Goal: Task Accomplishment & Management: Use online tool/utility

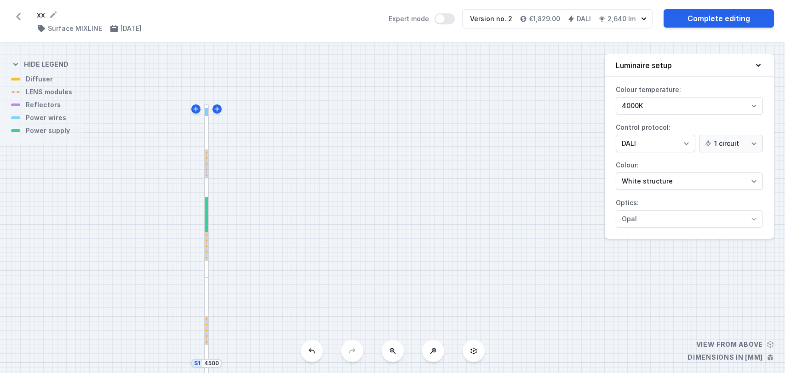
select select "4000"
select select "4"
click at [15, 13] on icon at bounding box center [18, 16] width 15 height 15
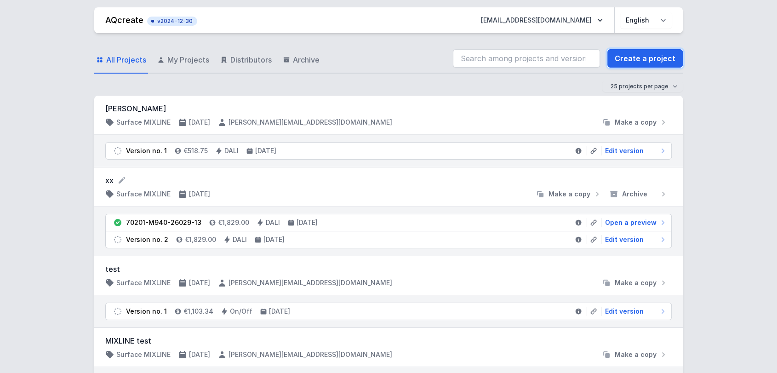
drag, startPoint x: 654, startPoint y: 59, endPoint x: 693, endPoint y: 72, distance: 40.7
click at [654, 59] on link "Create a project" at bounding box center [645, 58] width 75 height 18
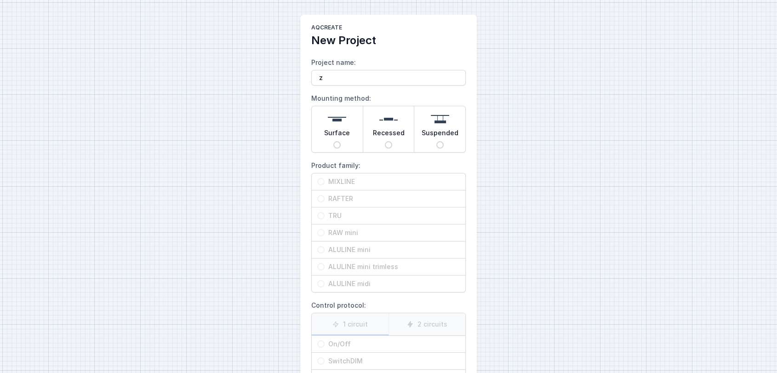
type input "z"
click at [143, 193] on div "AQcreate New Project Project name: z Mounting method: Surface Recessed Suspende…" at bounding box center [388, 230] width 777 height 461
click at [345, 132] on span "Surface" at bounding box center [337, 134] width 26 height 13
click at [341, 141] on input "Surface" at bounding box center [337, 144] width 7 height 7
radio input "true"
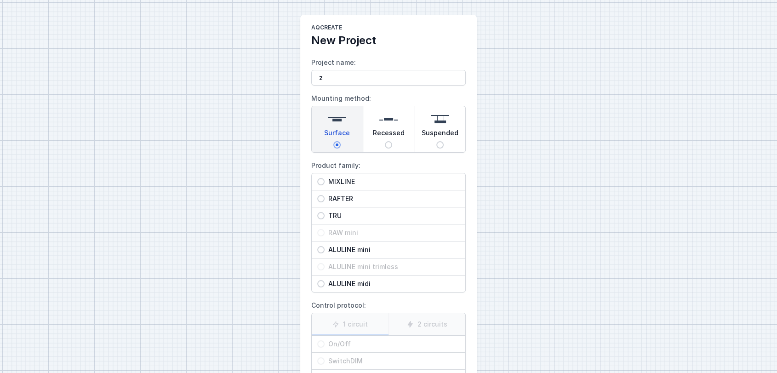
click at [345, 179] on span "MIXLINE" at bounding box center [392, 181] width 135 height 9
click at [325, 179] on input "MIXLINE" at bounding box center [320, 181] width 7 height 7
radio input "true"
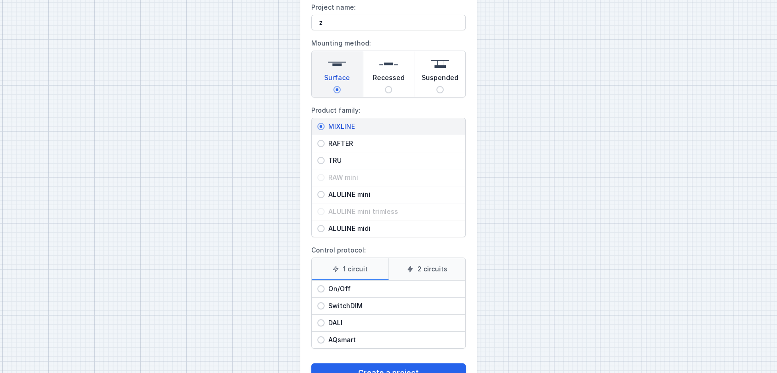
scroll to position [87, 0]
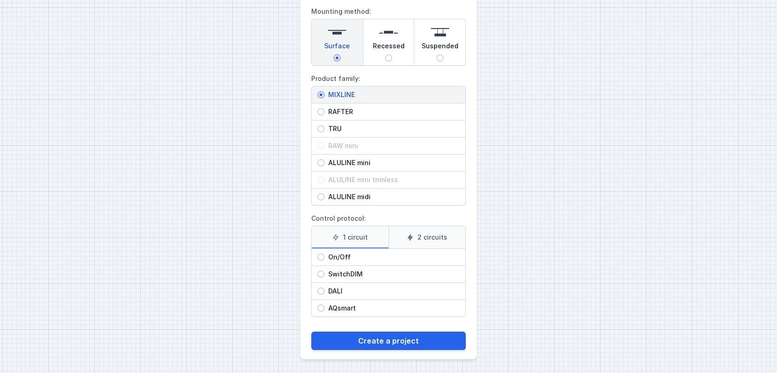
click at [340, 288] on span "DALI" at bounding box center [392, 291] width 135 height 9
click at [325, 288] on input "DALI" at bounding box center [320, 291] width 7 height 7
radio input "true"
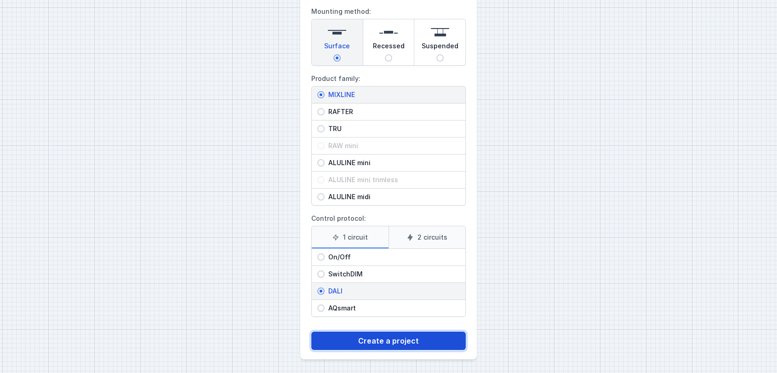
click at [378, 337] on button "Create a project" at bounding box center [388, 341] width 155 height 18
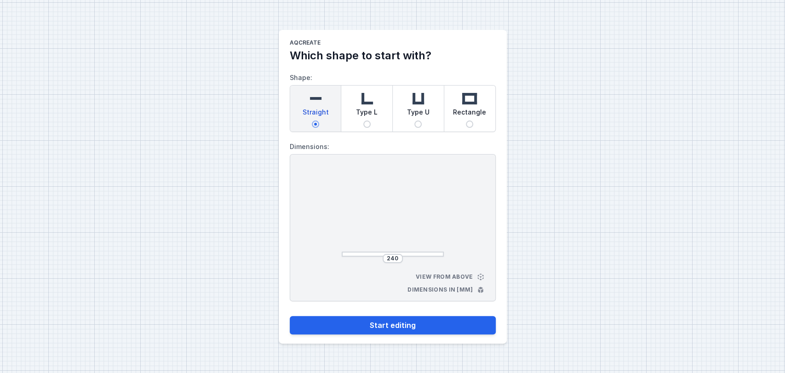
click at [361, 118] on span "Type L" at bounding box center [367, 114] width 22 height 13
click at [363, 121] on input "Type L" at bounding box center [366, 124] width 7 height 7
radio input "true"
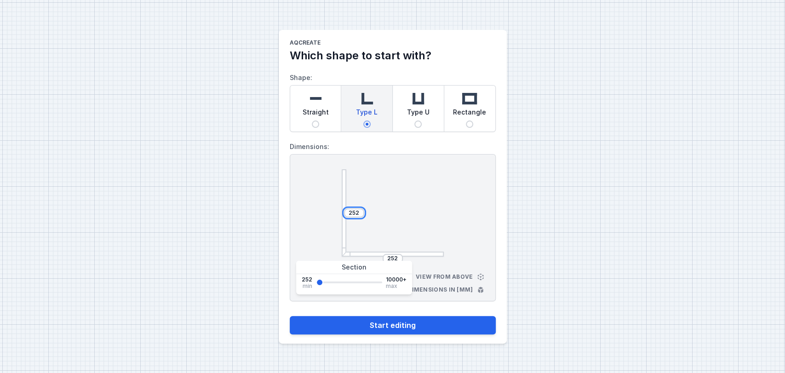
drag, startPoint x: 359, startPoint y: 211, endPoint x: 304, endPoint y: 213, distance: 55.7
click at [304, 213] on div "252 252 View from above Dimensions in [mm]" at bounding box center [393, 227] width 206 height 147
type input "4500"
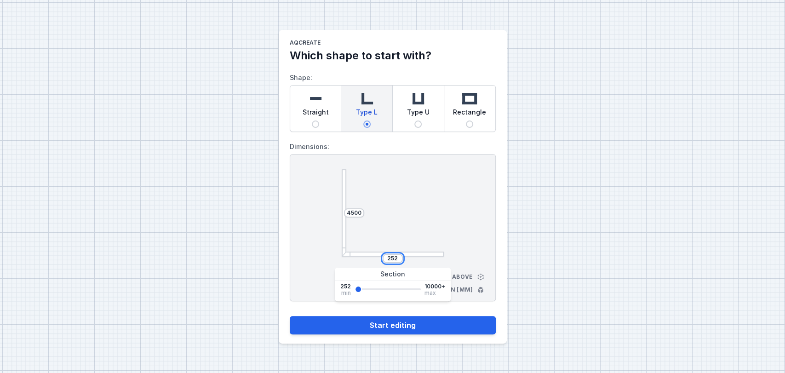
drag, startPoint x: 399, startPoint y: 259, endPoint x: 336, endPoint y: 263, distance: 62.7
click at [336, 263] on div "4500 252 View from above Dimensions in [mm]" at bounding box center [393, 227] width 206 height 147
type input "2500"
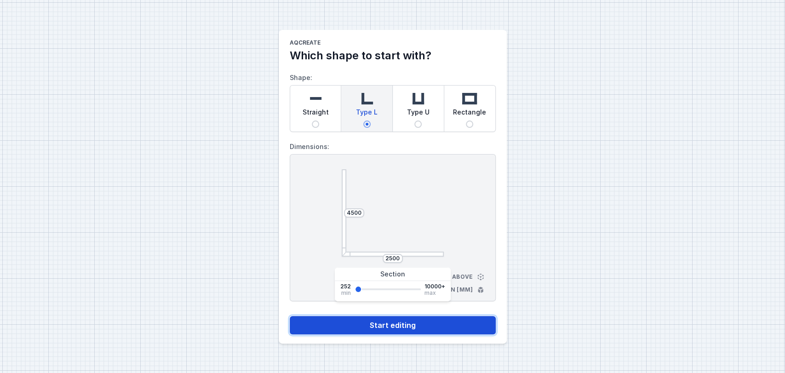
click at [395, 323] on button "Start editing" at bounding box center [393, 325] width 206 height 18
select select "4"
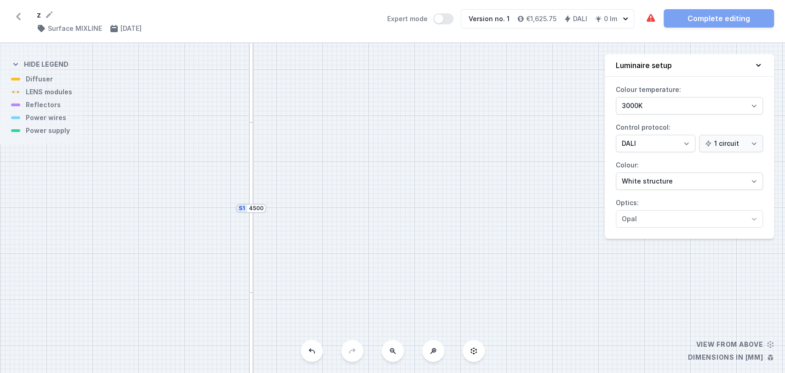
click at [392, 353] on icon at bounding box center [392, 350] width 7 height 7
click at [392, 353] on div "S2 2500 S1 4500" at bounding box center [392, 208] width 785 height 330
drag, startPoint x: 344, startPoint y: 272, endPoint x: 294, endPoint y: 164, distance: 118.6
click at [294, 164] on div "S2 2500 S1 4500" at bounding box center [392, 208] width 785 height 330
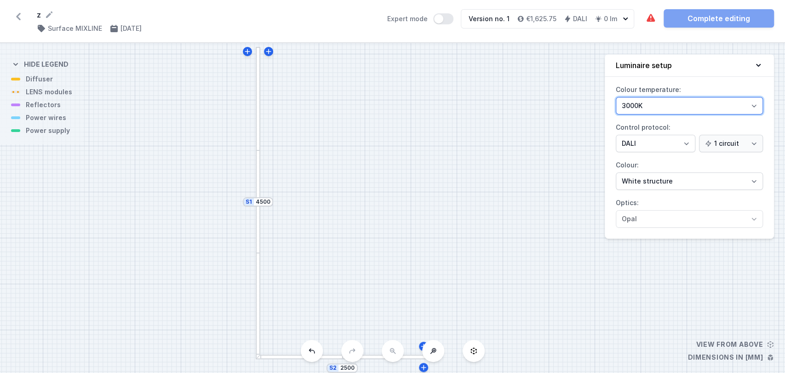
click at [636, 108] on select "3000K 4000K 2700K" at bounding box center [689, 105] width 147 height 17
select select "2700"
click at [616, 97] on select "3000K 4000K 2700K" at bounding box center [689, 105] width 147 height 17
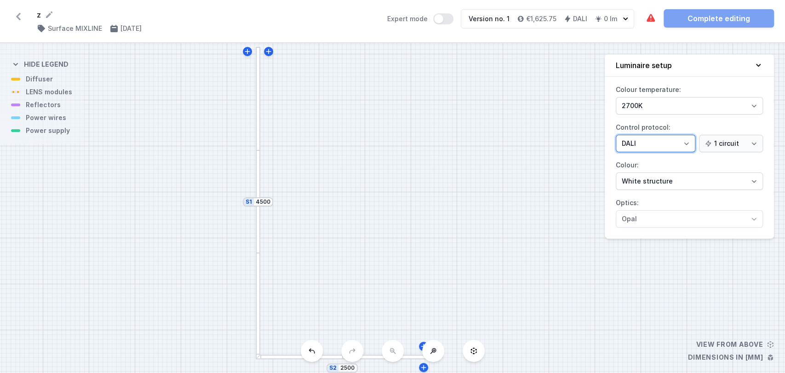
click at [656, 142] on select "On/Off SwitchDIM DALI AQsmart" at bounding box center [656, 143] width 80 height 17
click at [666, 178] on select "White structure Black structure Gold structure Copper Gray Another colour (from…" at bounding box center [689, 181] width 147 height 17
select select "2"
click at [616, 173] on select "White structure Black structure Gold structure Copper Gray Another colour (from…" at bounding box center [689, 181] width 147 height 17
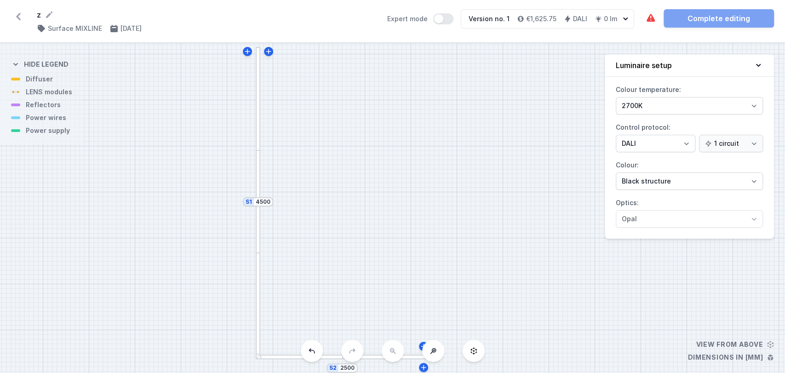
click at [258, 233] on div at bounding box center [258, 201] width 5 height 102
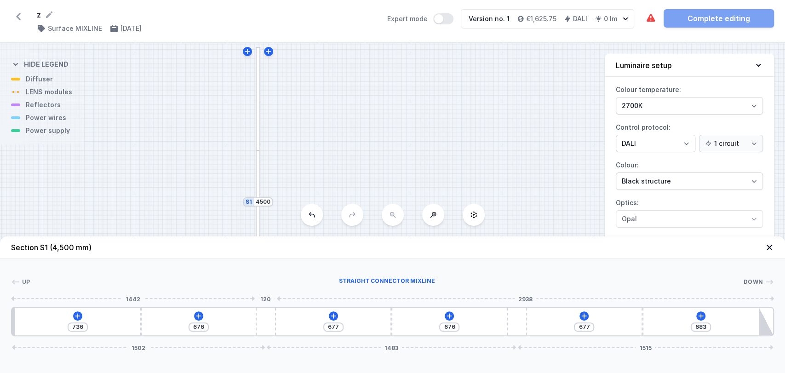
type input "728"
type input "624"
type input "768"
type input "584"
type input "827"
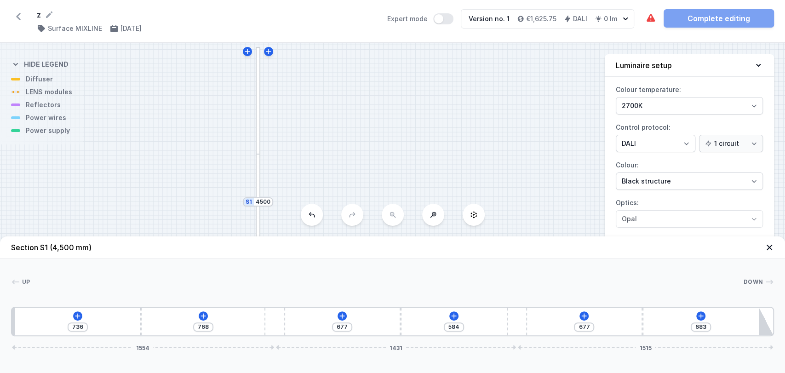
type input "525"
type input "862"
type input "1177"
type input "902"
type input "1137"
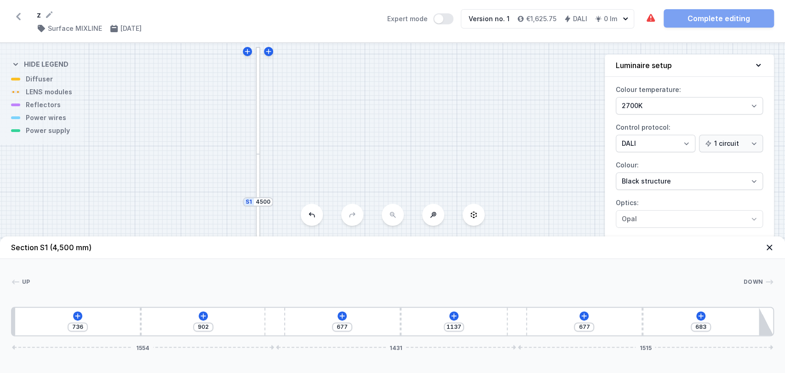
type input "948"
type input "1091"
type input "969"
type input "1070"
type input "988"
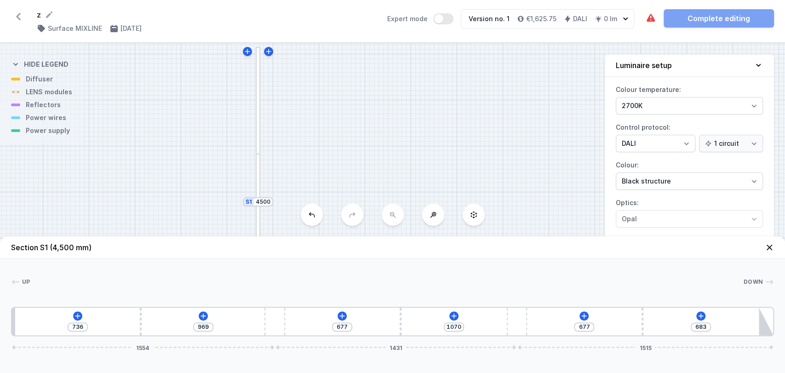
type input "1051"
type input "1004"
type input "1035"
type input "1007"
type input "1032"
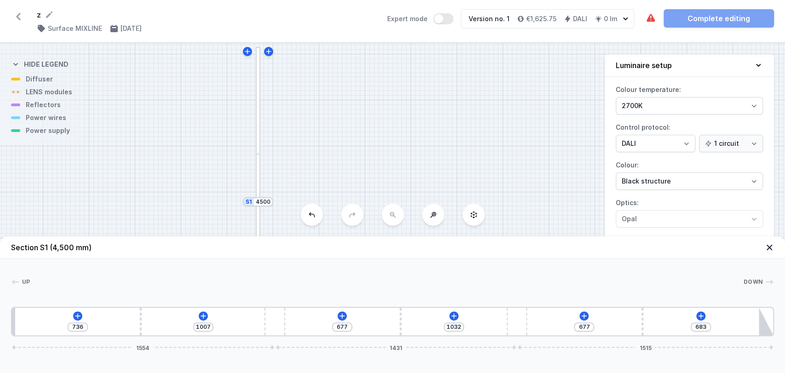
type input "1009"
type input "1030"
type input "1007"
type input "1032"
type input "1004"
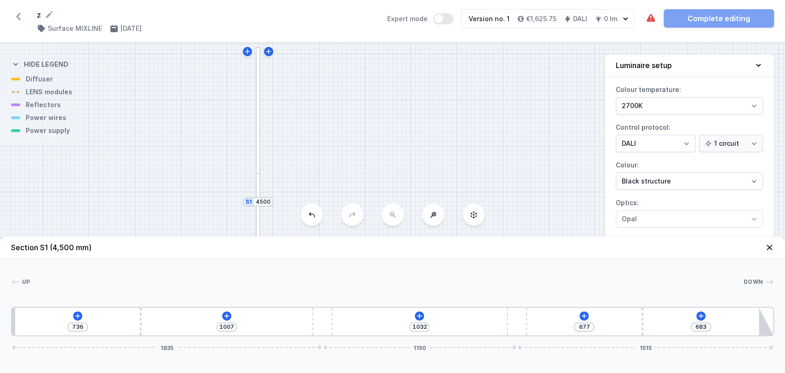
type input "1035"
type input "996"
type input "1043"
type input "993"
type input "1046"
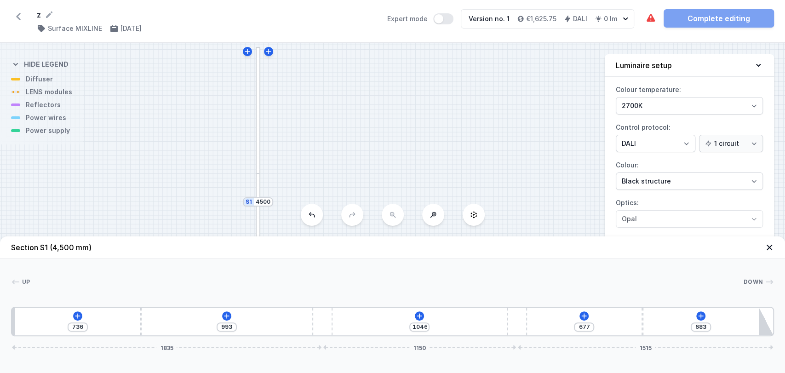
type input "990"
type input "1049"
type input "988"
type input "1051"
type input "972"
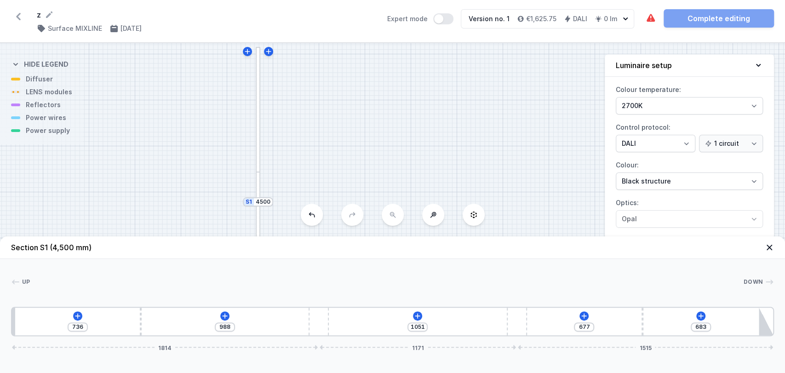
type input "1067"
type input "956"
type input "1083"
type input "929"
type input "1110"
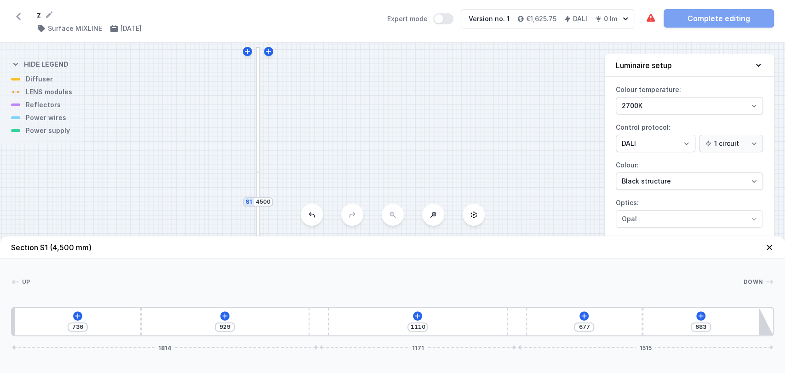
type input "897"
type input "1142"
type input "838"
type input "595"
type input "800"
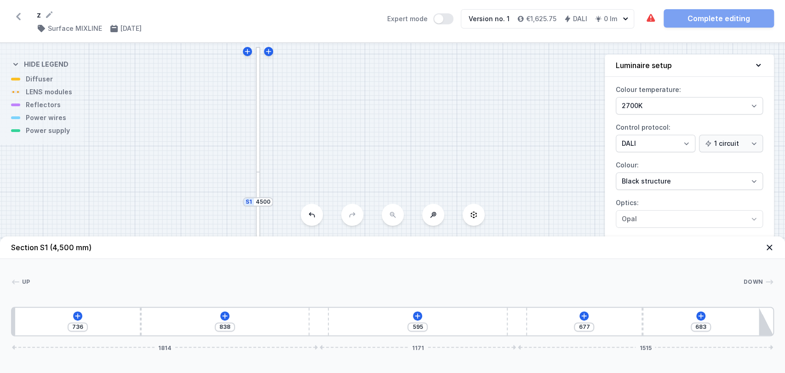
type input "633"
type input "752"
type input "681"
type input "730"
type input "703"
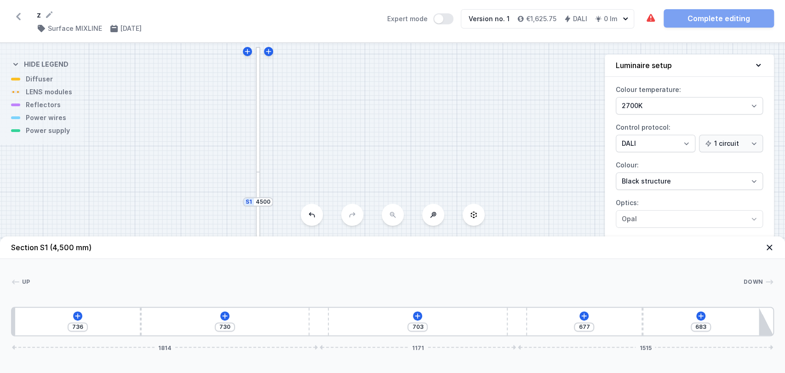
type input "722"
type input "711"
type input "706"
type input "727"
type input "693"
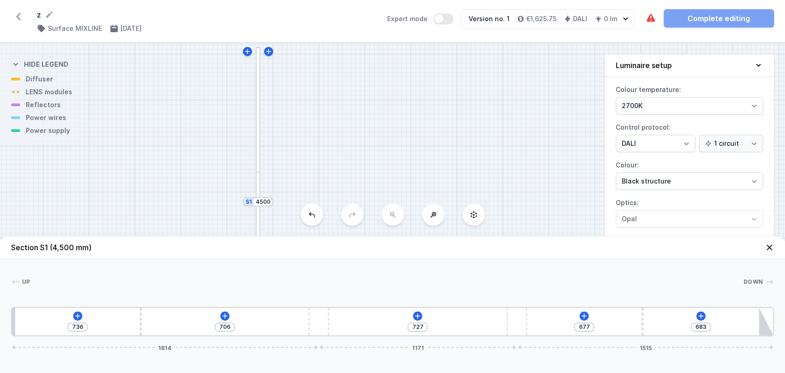
type input "740"
type input "677"
type input "756"
type input "658"
type input "775"
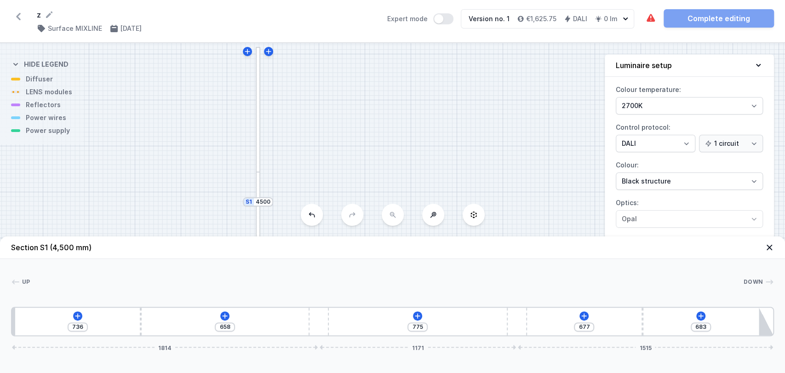
type input "645"
type input "788"
type input "639"
type input "794"
type input "631"
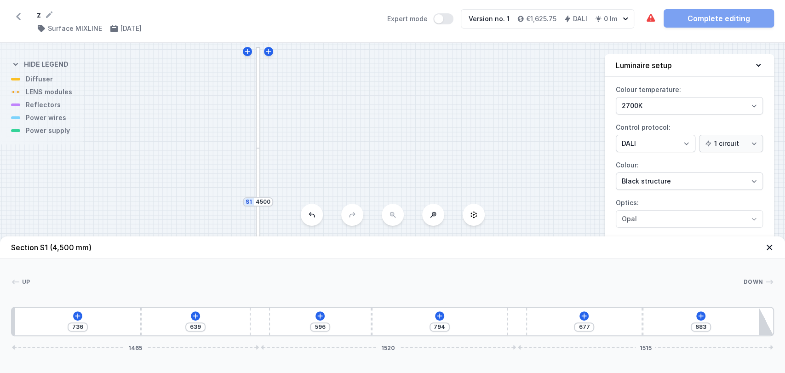
type input "802"
type input "628"
type input "805"
type input "626"
type input "807"
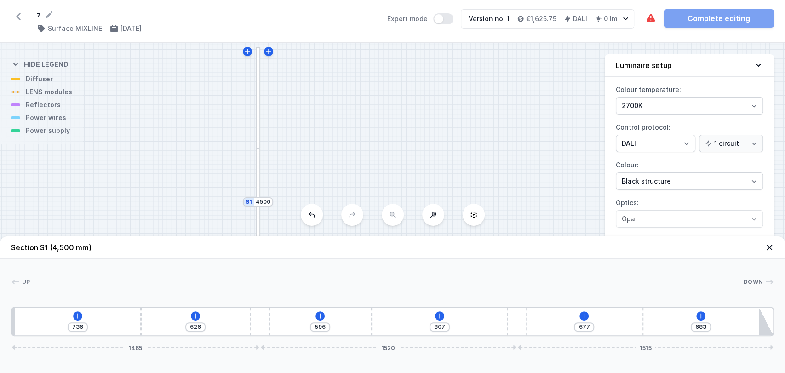
type input "623"
type input "810"
type input "620"
type input "813"
type input "628"
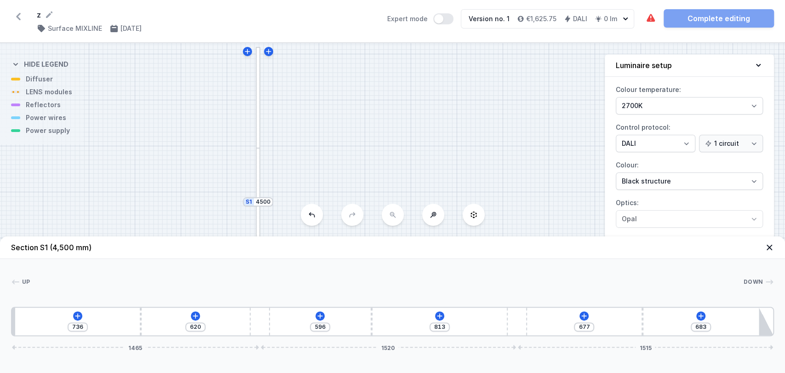
type input "805"
type input "645"
type input "788"
type input "709"
type input "724"
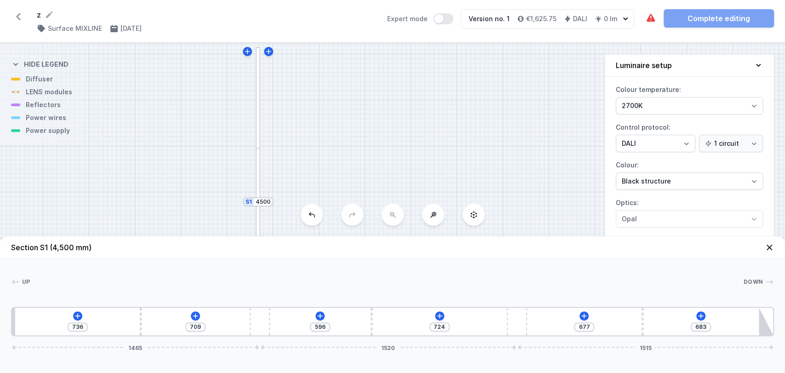
type input "811"
type input "622"
type input "870"
type input "1169"
type input "910"
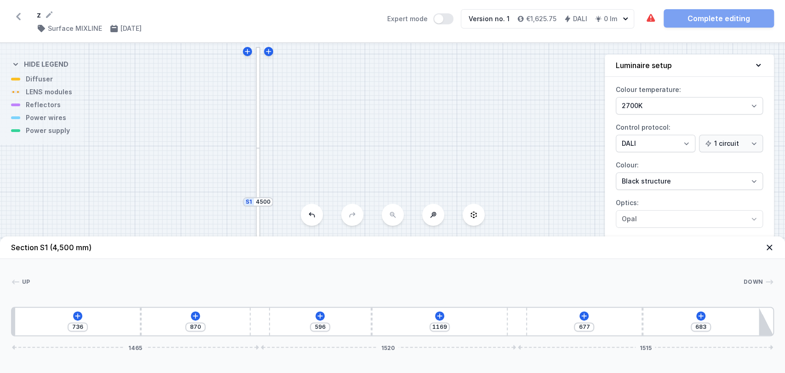
type input "1129"
type input "958"
type input "1081"
type input "988"
type input "1051"
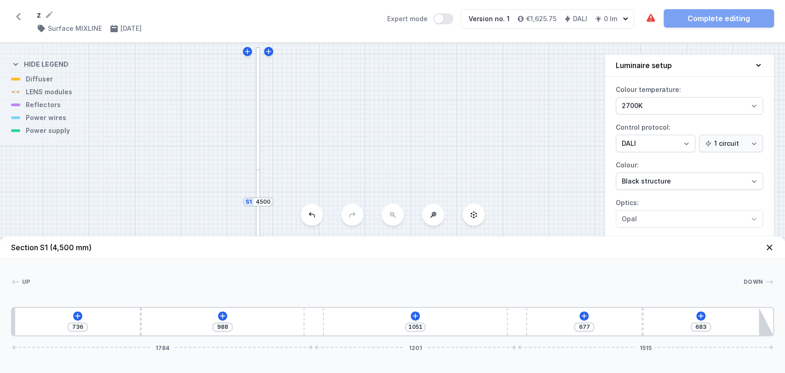
type input "1084"
type input "955"
type input "1157"
type input "882"
type input "1216"
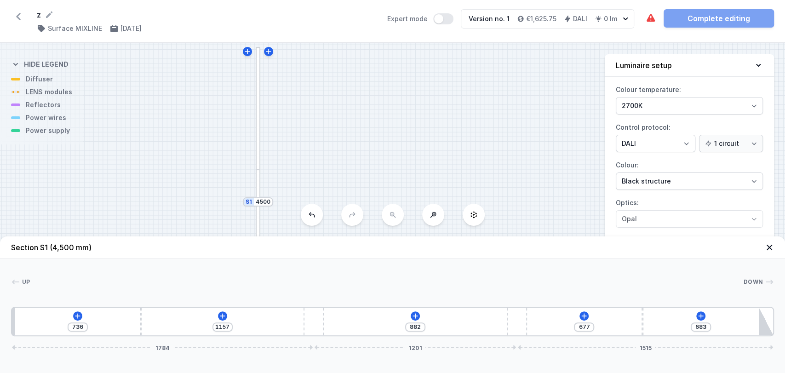
type input "823"
type input "1267"
type input "772"
type input "1275"
type input "764"
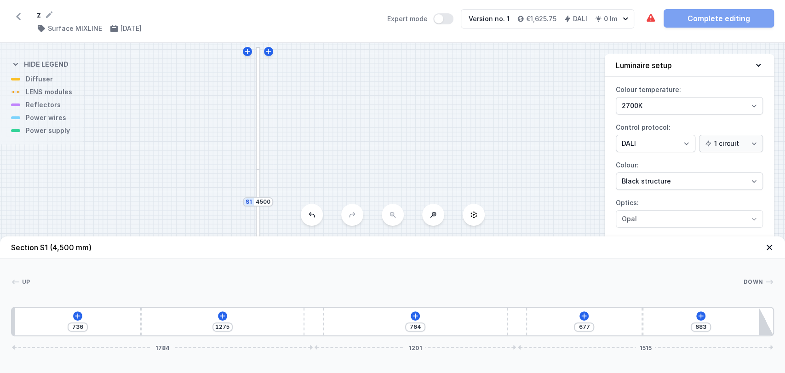
type input "1280"
type input "759"
type input "1285"
type input "754"
type input "1288"
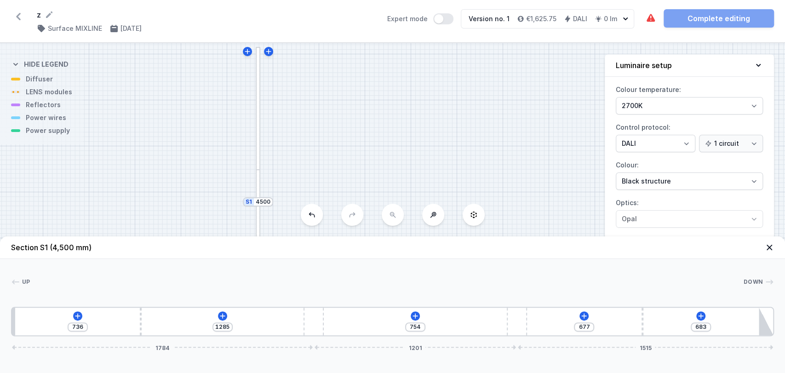
type input "751"
type input "1291"
type input "748"
type input "1288"
type input "751"
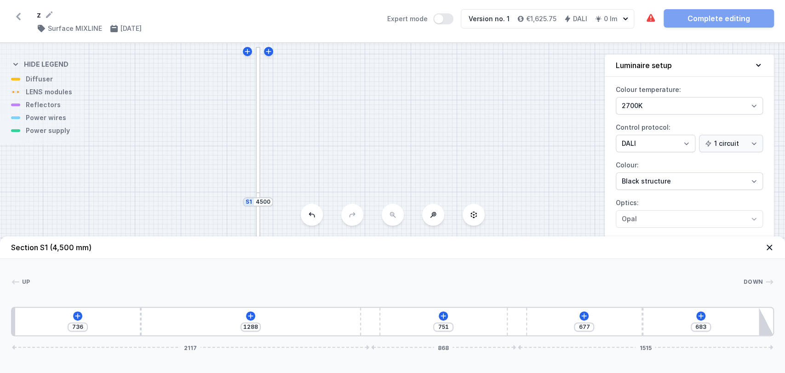
type input "1283"
type input "756"
type input "1218"
type input "821"
type input "1135"
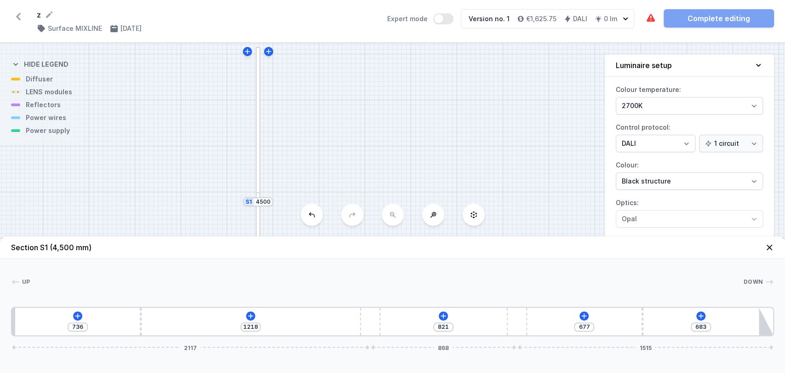
type input "904"
type input "1017"
type input "1022"
type input "808"
type input "610"
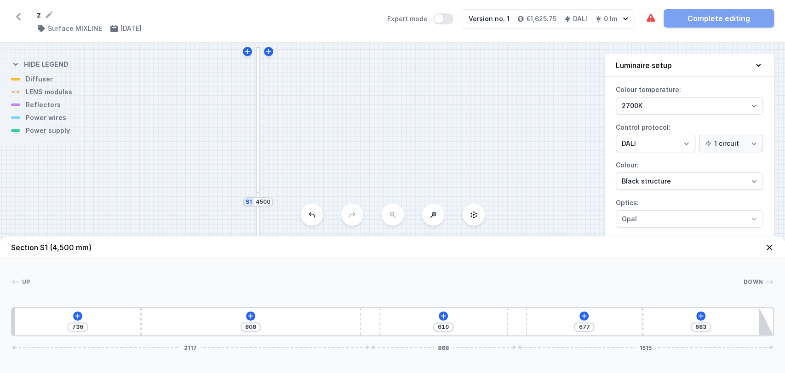
type input "712"
type input "706"
type input "655"
type input "763"
type input "612"
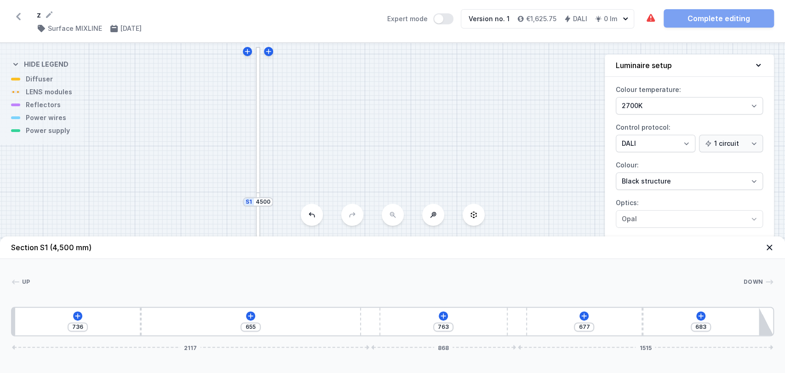
type input "806"
type input "596"
type input "822"
type input "588"
type input "830"
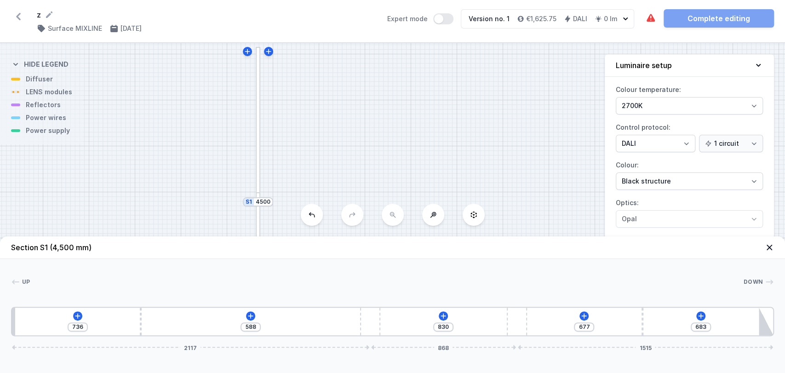
type input "580"
type input "838"
type input "577"
type input "841"
type input "575"
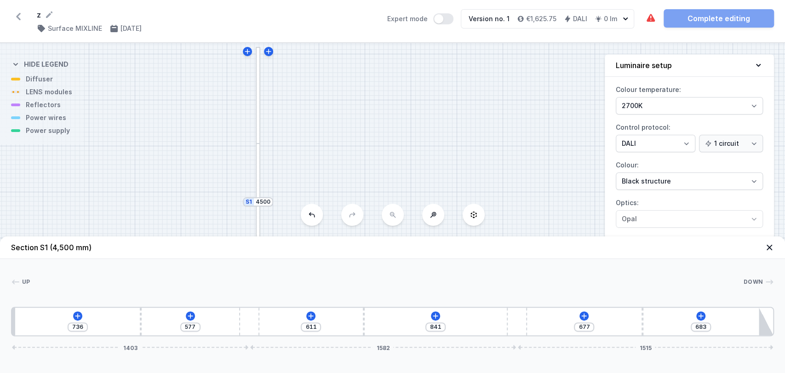
type input "843"
type input "588"
type input "830"
type input "679"
type input "739"
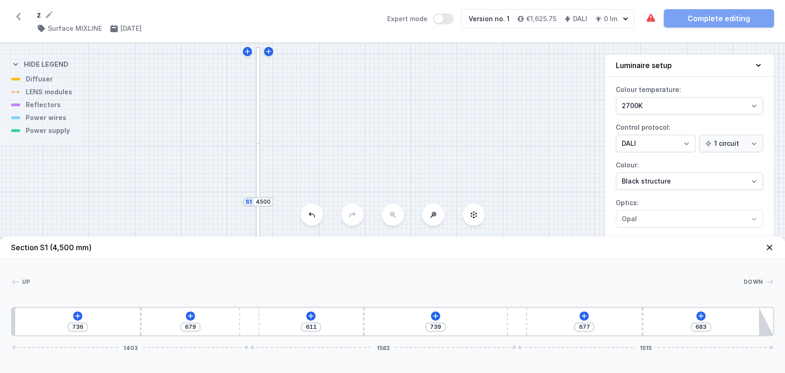
type input "934"
type input "1105"
type input "1084"
type input "955"
type input "1192"
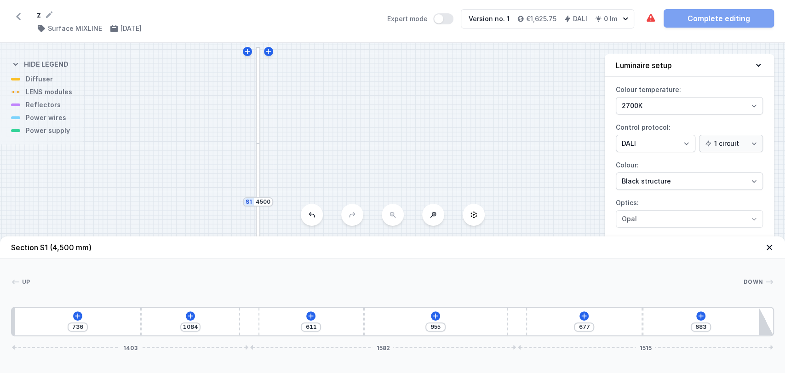
type input "847"
type input "1256"
type input "783"
type input "1267"
type input "772"
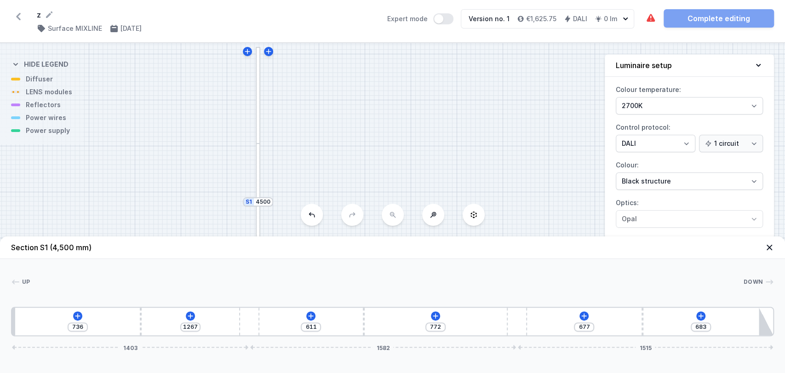
type input "1181"
type input "858"
type input "1098"
type input "941"
type input "926"
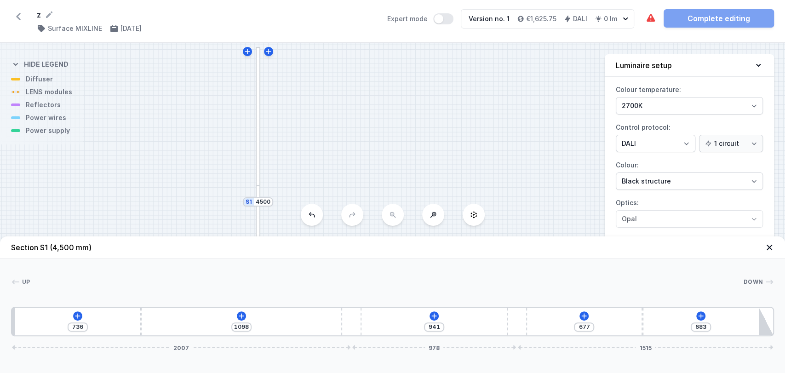
type input "1113"
type input "830"
type input "599"
type input "754"
type input "675"
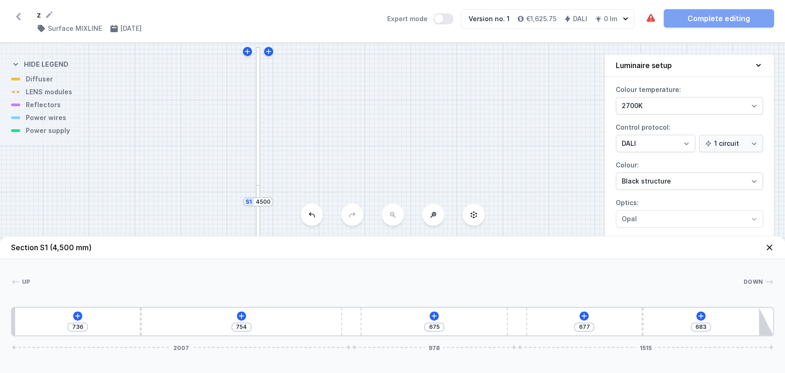
type input "738"
type input "691"
type input "736"
type input "693"
type input "749"
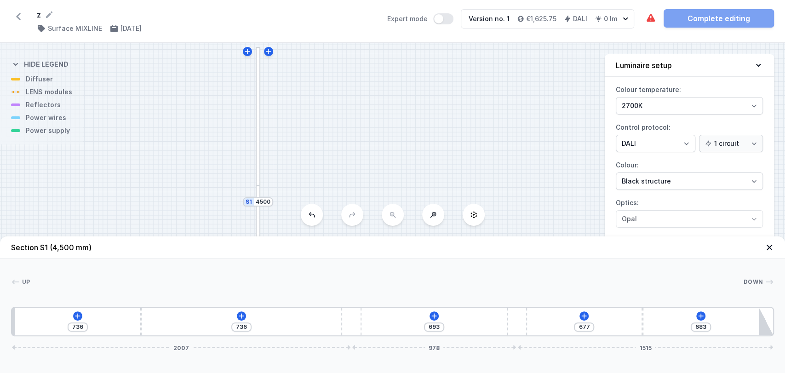
type input "680"
type input "779"
type input "650"
type input "854"
type input "575"
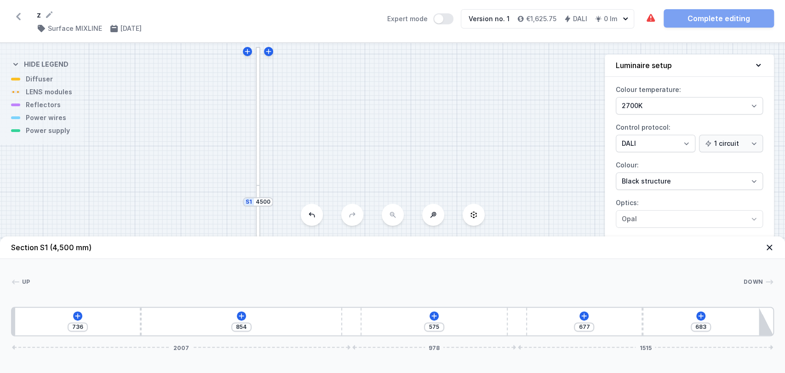
type input "942"
type input "1097"
type input "1084"
type input "955"
type input "1143"
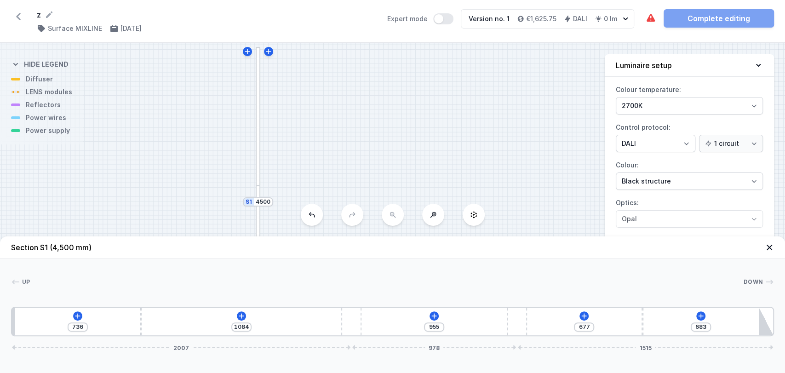
type input "896"
type input "1181"
type input "858"
type input "1184"
type input "855"
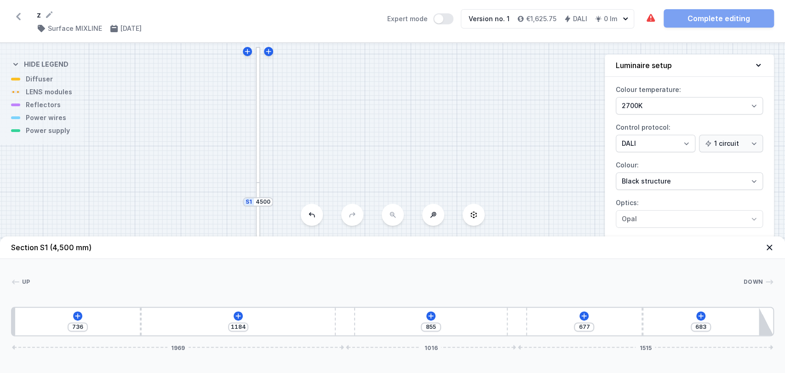
type input "1186"
type input "853"
type input "1184"
type input "855"
type input "1143"
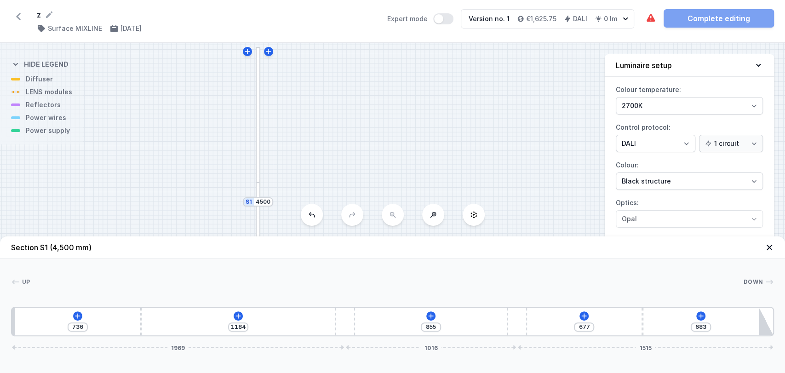
type input "896"
type input "966"
type input "1073"
drag, startPoint x: 275, startPoint y: 317, endPoint x: 340, endPoint y: 331, distance: 66.5
click at [340, 331] on div "645 1065 1065 677 683 1803 1182 1515" at bounding box center [392, 321] width 763 height 29
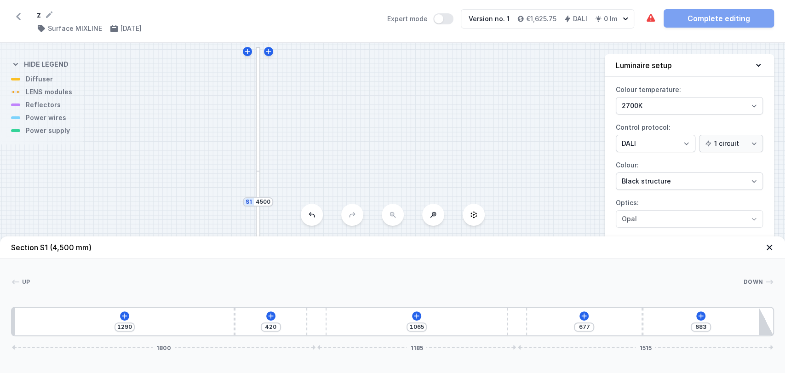
drag, startPoint x: 125, startPoint y: 327, endPoint x: 357, endPoint y: 178, distance: 275.9
click at [357, 178] on div "S2 2500 S1 4500 Section S1 (4,500 mm) Up Down 1 2 3 3 2 4 1290 420 1065 677 683…" at bounding box center [392, 208] width 785 height 330
drag, startPoint x: 357, startPoint y: 178, endPoint x: 368, endPoint y: 207, distance: 31.0
click at [368, 207] on div "S2 2500 S1 4500" at bounding box center [392, 208] width 785 height 330
click at [419, 314] on icon at bounding box center [416, 315] width 7 height 7
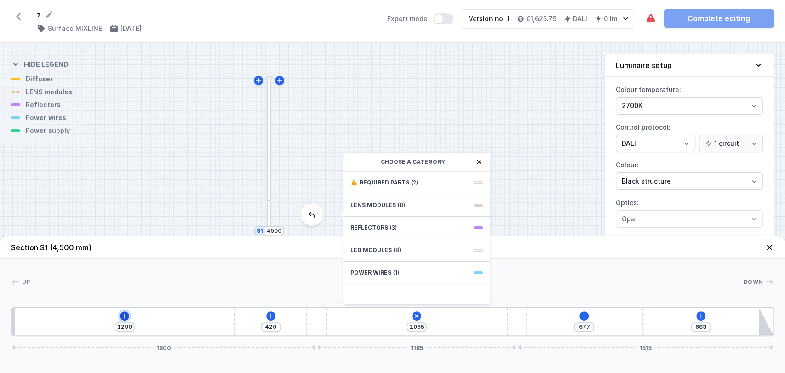
click at [122, 316] on icon at bounding box center [124, 315] width 5 height 5
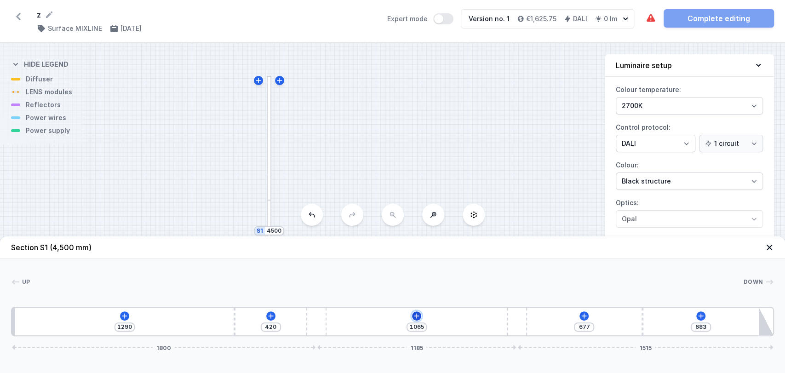
click at [415, 317] on icon at bounding box center [416, 315] width 7 height 7
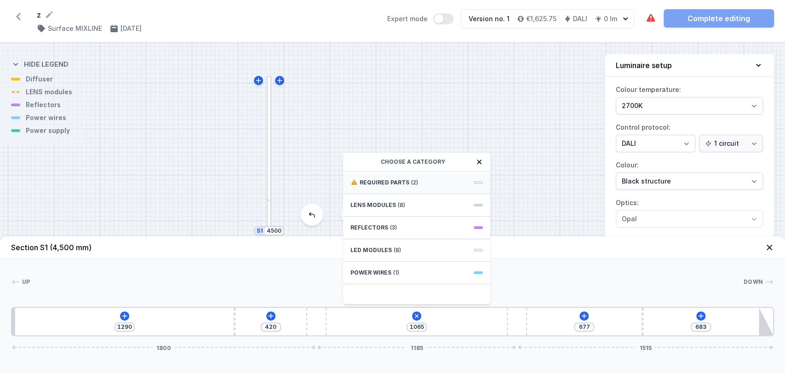
click at [391, 186] on div "Required parts (2)" at bounding box center [416, 183] width 147 height 23
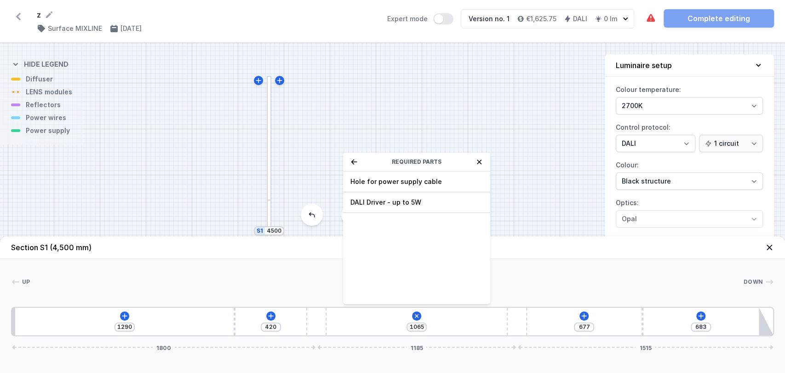
click at [391, 186] on div "Hole for power supply cable" at bounding box center [416, 182] width 147 height 21
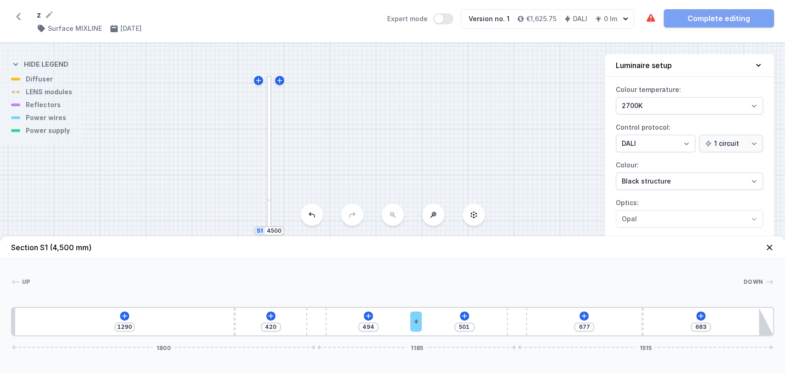
drag, startPoint x: 335, startPoint y: 321, endPoint x: 422, endPoint y: 310, distance: 88.1
click at [587, 315] on icon at bounding box center [584, 315] width 7 height 7
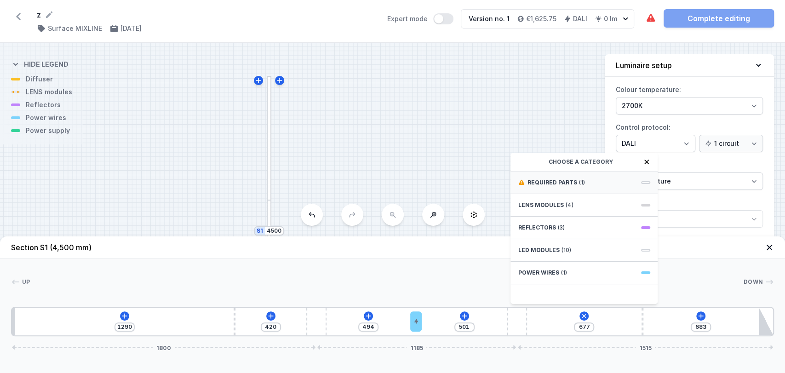
click at [539, 179] on span "Required parts" at bounding box center [552, 182] width 50 height 7
click at [542, 183] on span "DALI Driver - up to 5W" at bounding box center [584, 181] width 132 height 9
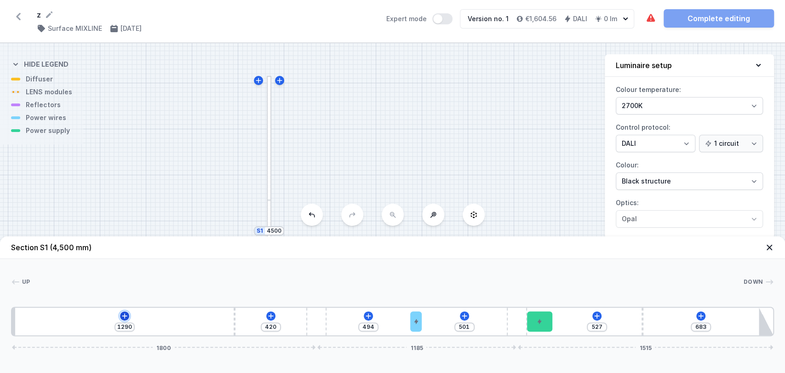
click at [123, 314] on icon at bounding box center [124, 315] width 7 height 7
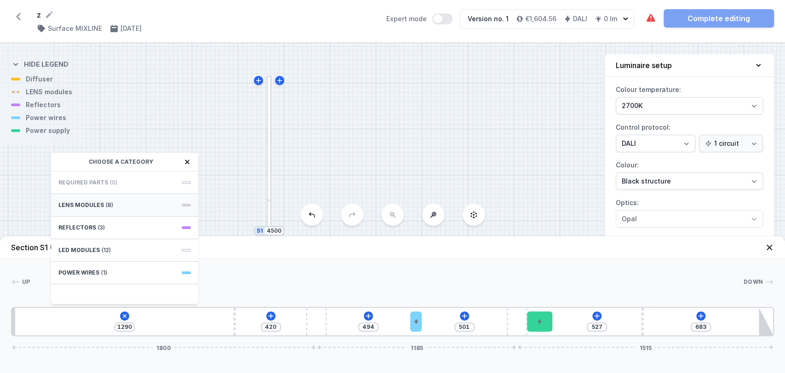
click at [95, 208] on div "LENS modules (8)" at bounding box center [124, 205] width 147 height 23
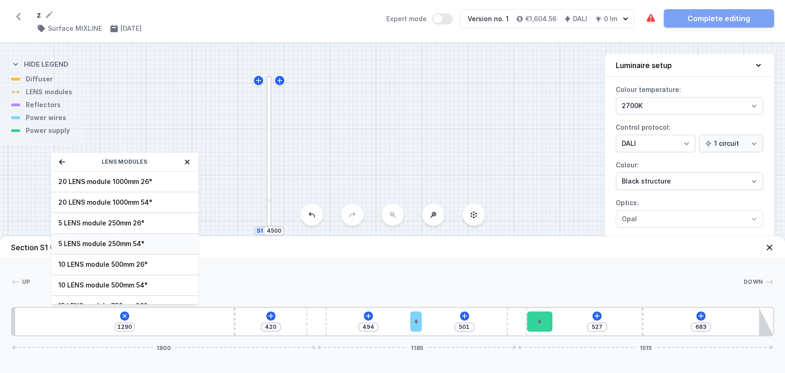
click at [86, 248] on div "5 LENS module 250mm 54°" at bounding box center [124, 244] width 147 height 21
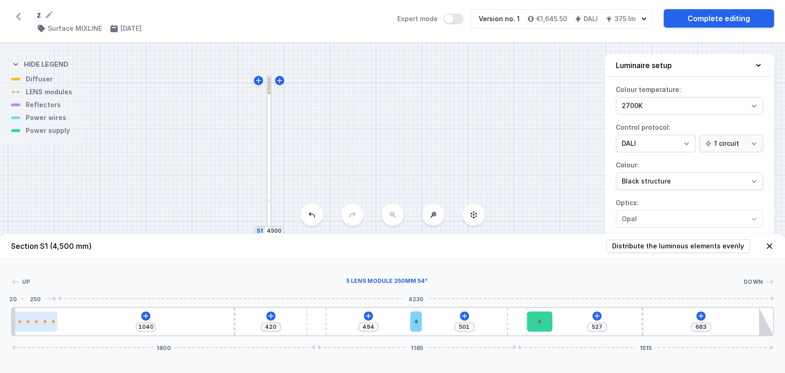
click at [41, 321] on div at bounding box center [36, 321] width 42 height 3
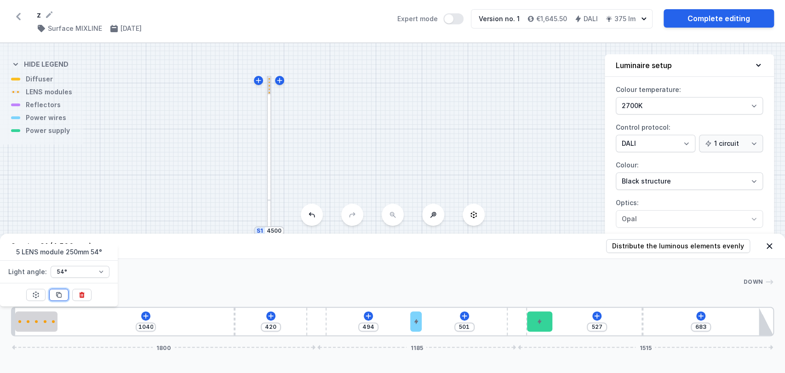
click at [61, 298] on icon at bounding box center [58, 294] width 7 height 7
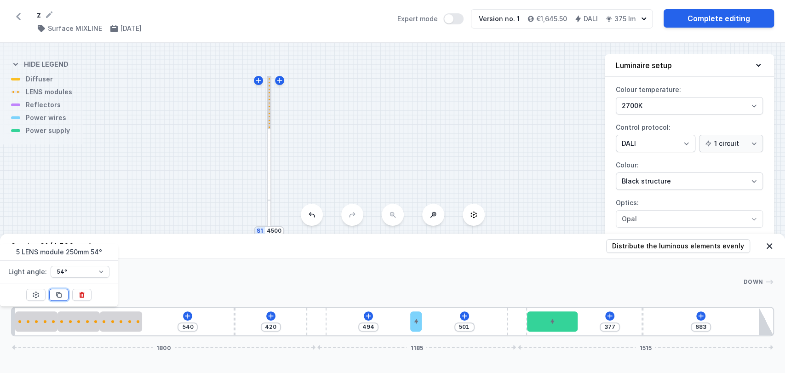
click at [61, 298] on icon at bounding box center [58, 294] width 7 height 7
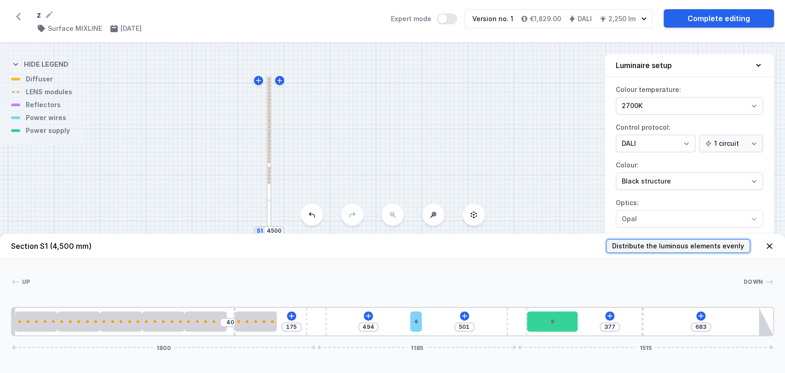
click at [649, 242] on span "Distribute the luminous elements evenly" at bounding box center [678, 246] width 132 height 9
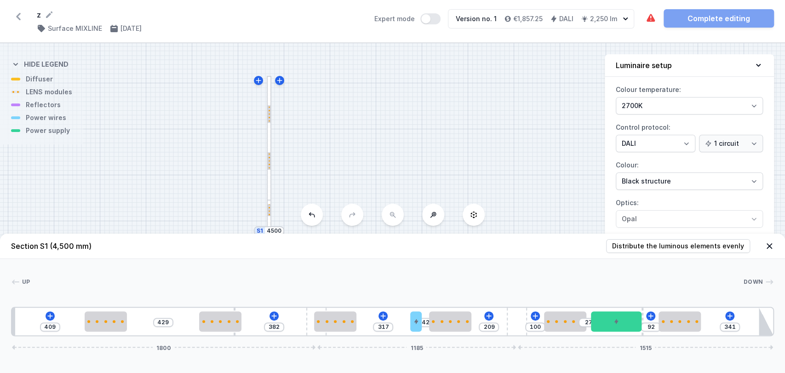
drag, startPoint x: 532, startPoint y: 324, endPoint x: 608, endPoint y: 299, distance: 79.9
drag, startPoint x: 330, startPoint y: 317, endPoint x: 355, endPoint y: 316, distance: 25.4
click at [355, 316] on div at bounding box center [348, 321] width 42 height 20
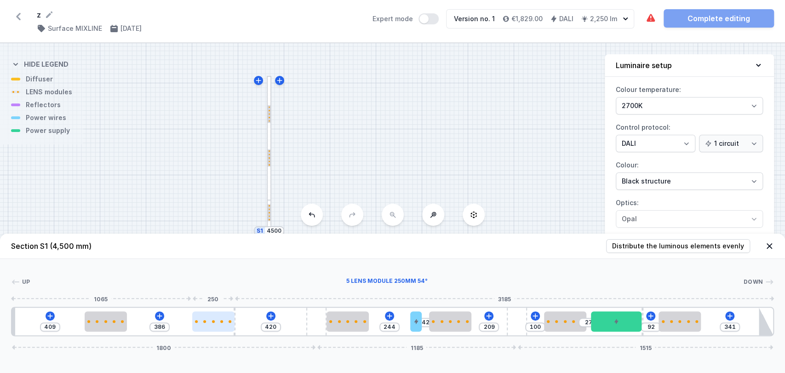
drag, startPoint x: 217, startPoint y: 327, endPoint x: 206, endPoint y: 328, distance: 11.1
click at [206, 328] on div at bounding box center [213, 321] width 42 height 20
click at [209, 323] on div at bounding box center [213, 321] width 42 height 20
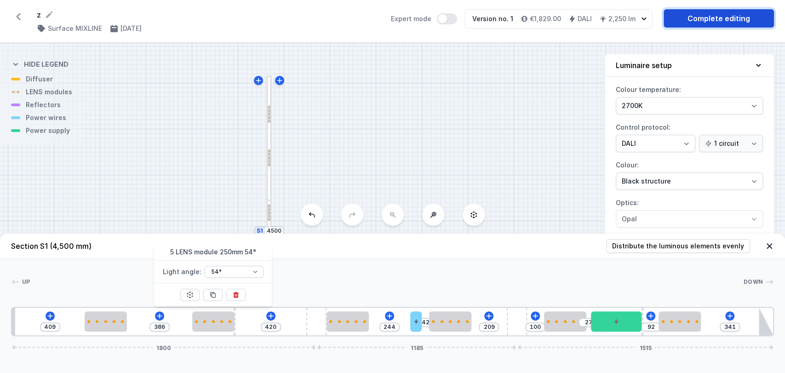
click at [720, 23] on link "Complete editing" at bounding box center [719, 18] width 110 height 18
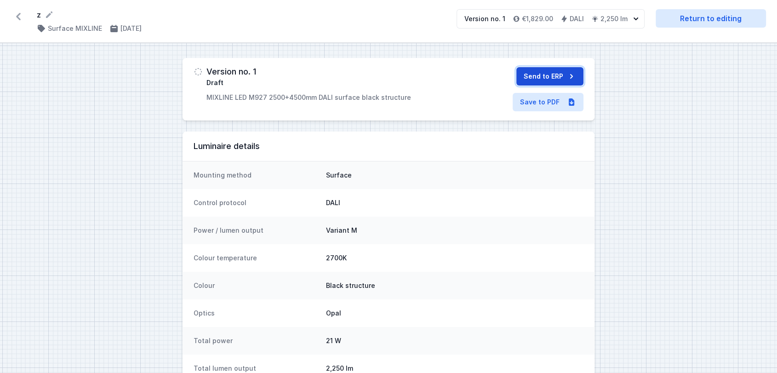
click at [539, 79] on button "Send to ERP" at bounding box center [550, 76] width 67 height 18
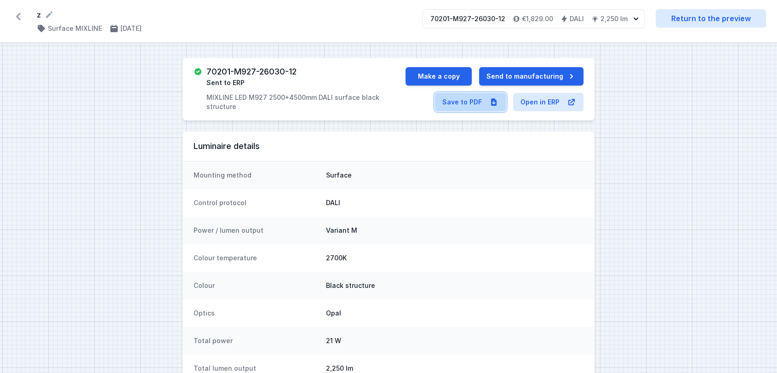
click at [493, 101] on icon at bounding box center [494, 101] width 6 height 7
click at [453, 76] on button "Make a copy" at bounding box center [439, 76] width 66 height 18
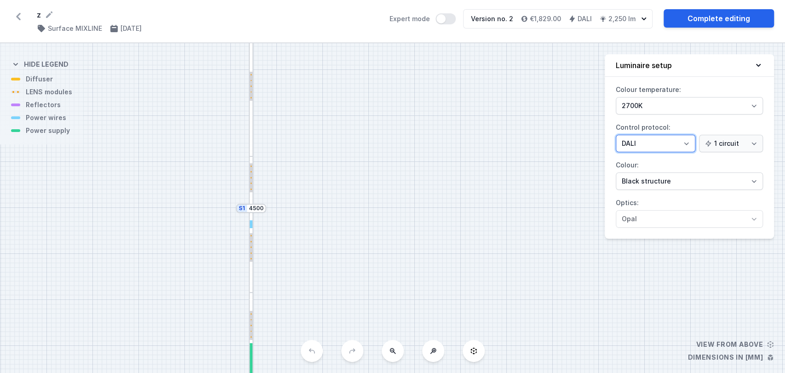
click at [631, 138] on select "On/Off SwitchDIM DALI AQsmart" at bounding box center [656, 143] width 80 height 17
click at [616, 135] on select "On/Off SwitchDIM DALI AQsmart" at bounding box center [656, 143] width 80 height 17
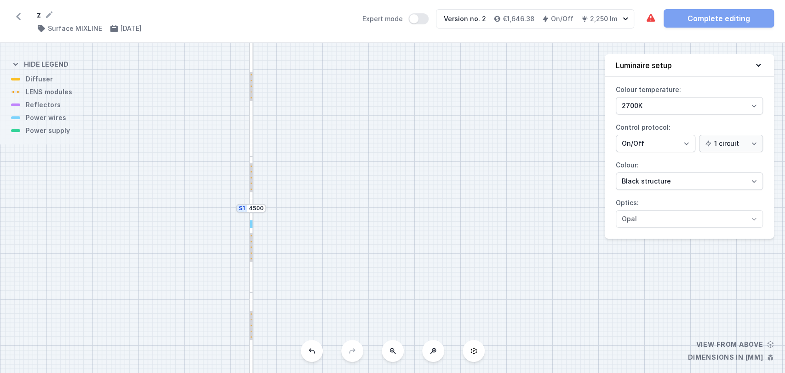
click at [250, 284] on div at bounding box center [251, 224] width 5 height 136
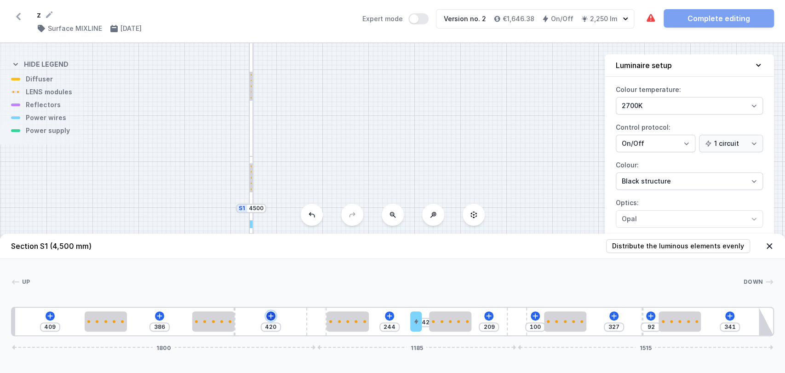
click at [270, 317] on icon at bounding box center [270, 315] width 7 height 7
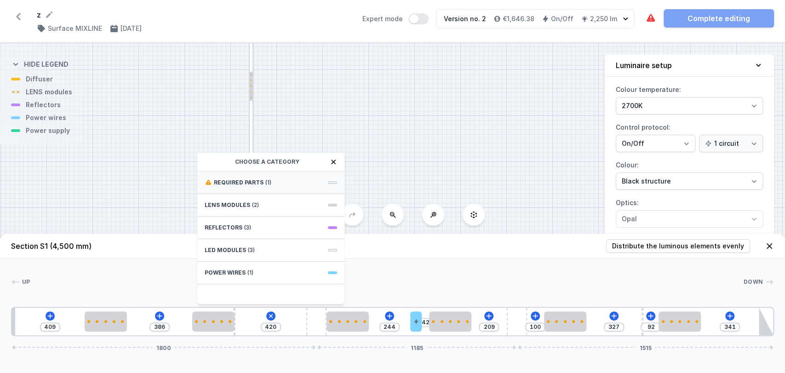
click at [226, 185] on span "Required parts" at bounding box center [239, 182] width 50 height 7
click at [234, 184] on span "ON/OFF Driver - up to 32W" at bounding box center [271, 181] width 132 height 9
